Goal: Information Seeking & Learning: Learn about a topic

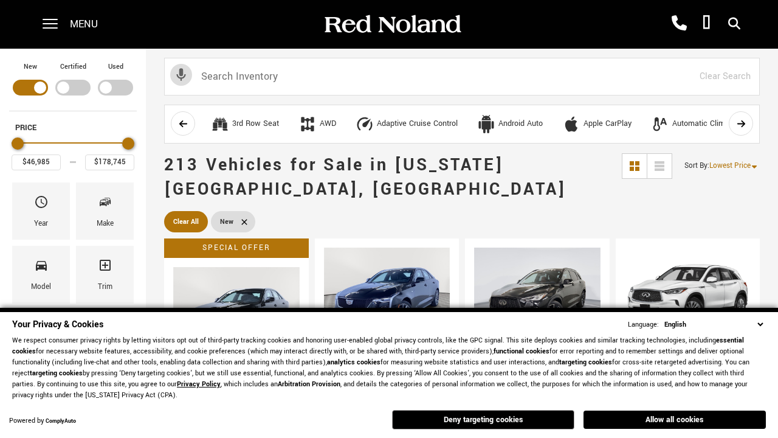
scroll to position [421, 0]
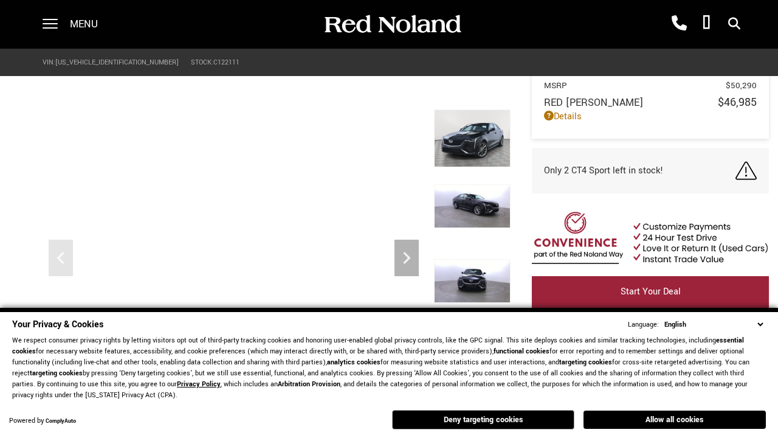
scroll to position [566, 0]
